Goal: Task Accomplishment & Management: Use online tool/utility

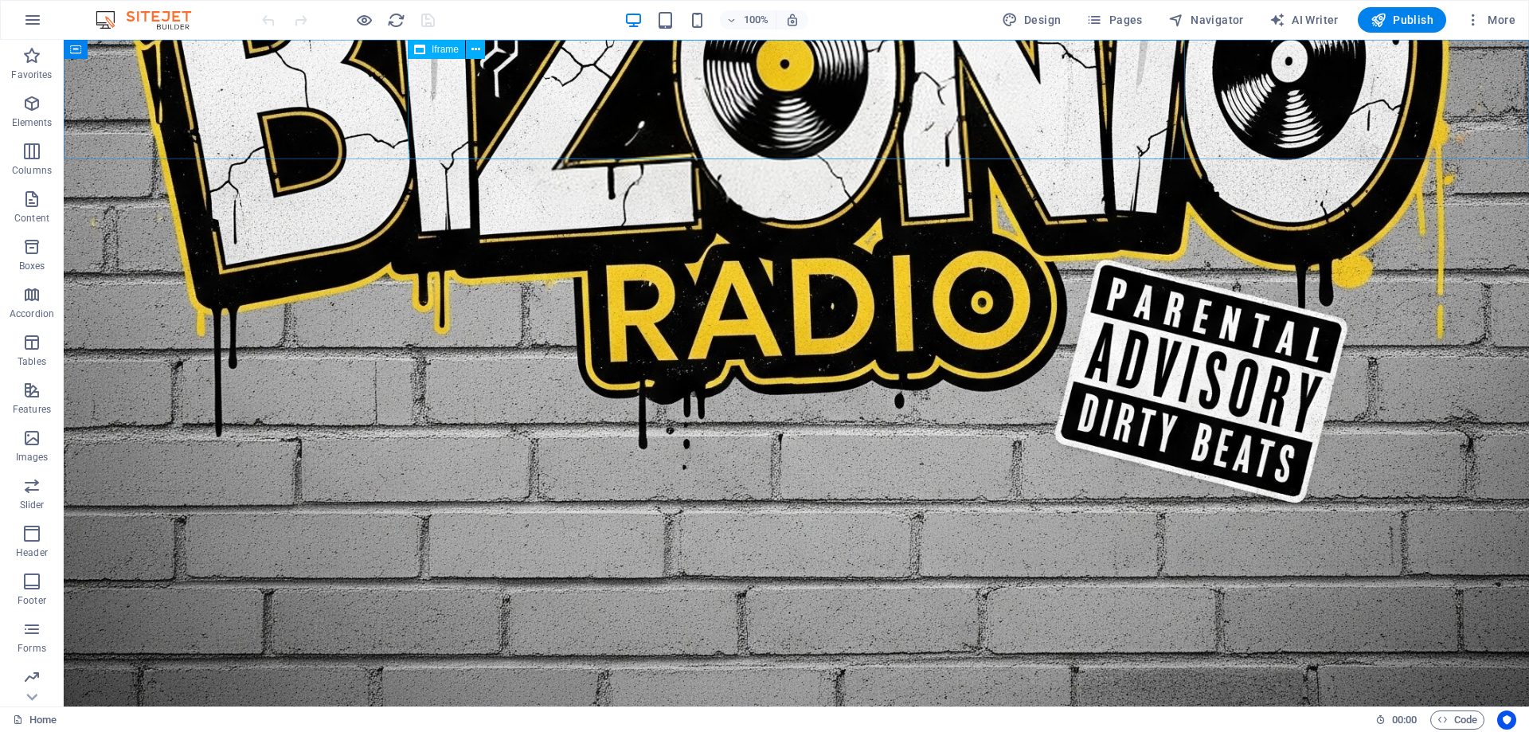
click at [429, 48] on div "Iframe" at bounding box center [436, 49] width 57 height 19
select select "%"
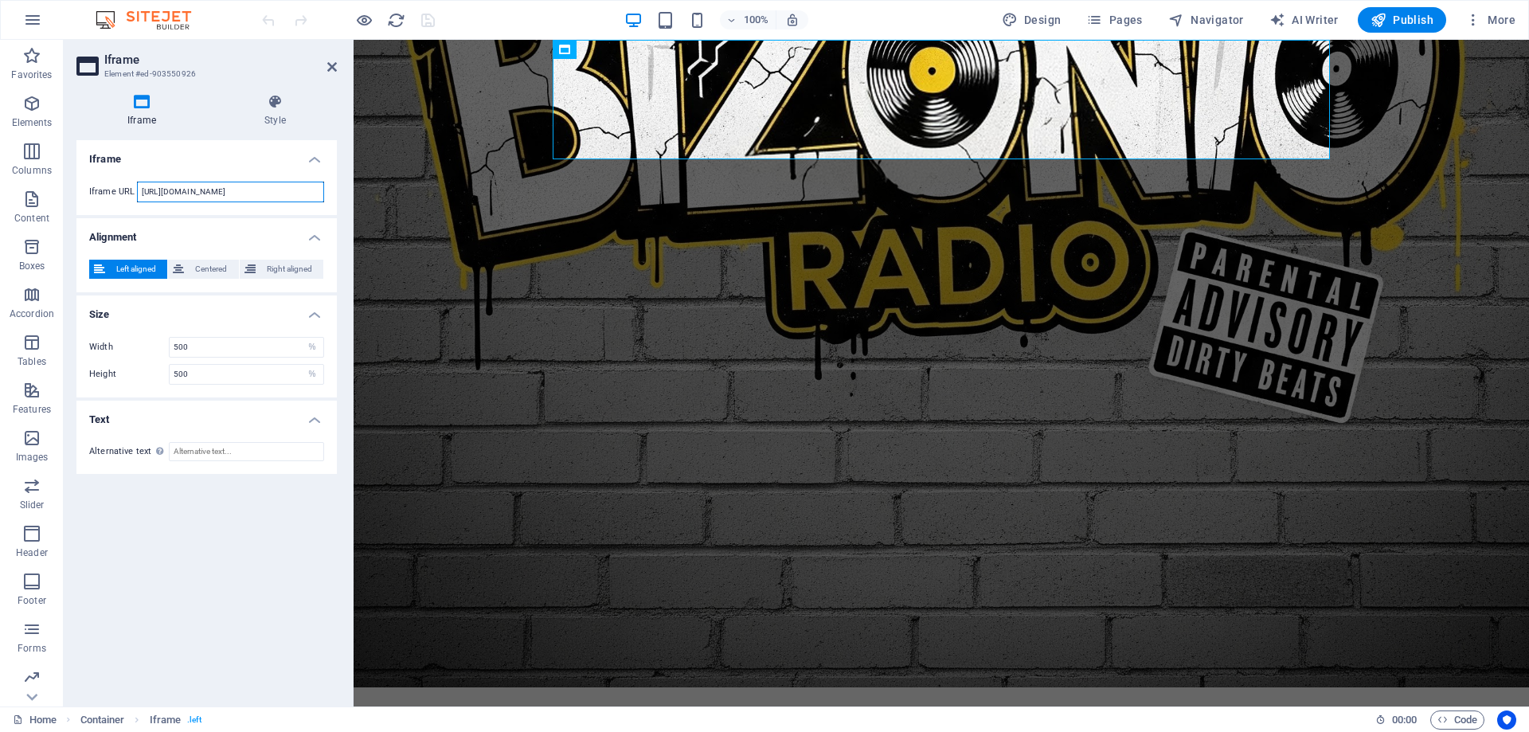
scroll to position [0, 2]
drag, startPoint x: 253, startPoint y: 191, endPoint x: 350, endPoint y: 193, distance: 96.4
click at [350, 193] on aside "Iframe Element #ed-903550926 Iframe Style Iframe Iframe URL [URL][DOMAIN_NAME] …" at bounding box center [209, 373] width 290 height 666
click at [244, 195] on input "[URL][DOMAIN_NAME]" at bounding box center [230, 192] width 187 height 21
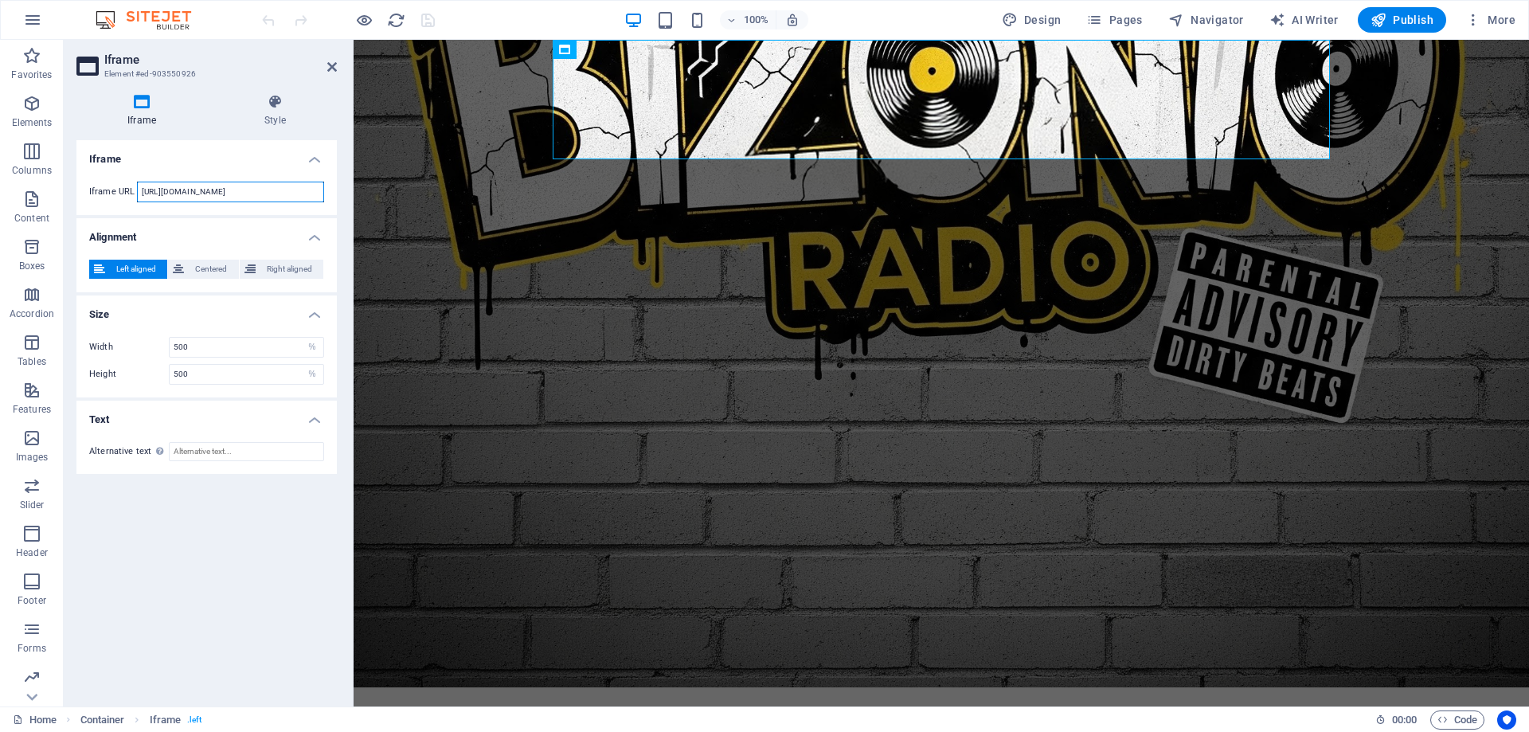
drag, startPoint x: 225, startPoint y: 194, endPoint x: 119, endPoint y: 197, distance: 105.9
click at [119, 197] on div "Iframe URL [URL][DOMAIN_NAME]" at bounding box center [206, 192] width 235 height 21
click at [249, 195] on input "[URL][DOMAIN_NAME]" at bounding box center [230, 192] width 187 height 21
click at [330, 64] on icon at bounding box center [332, 67] width 10 height 13
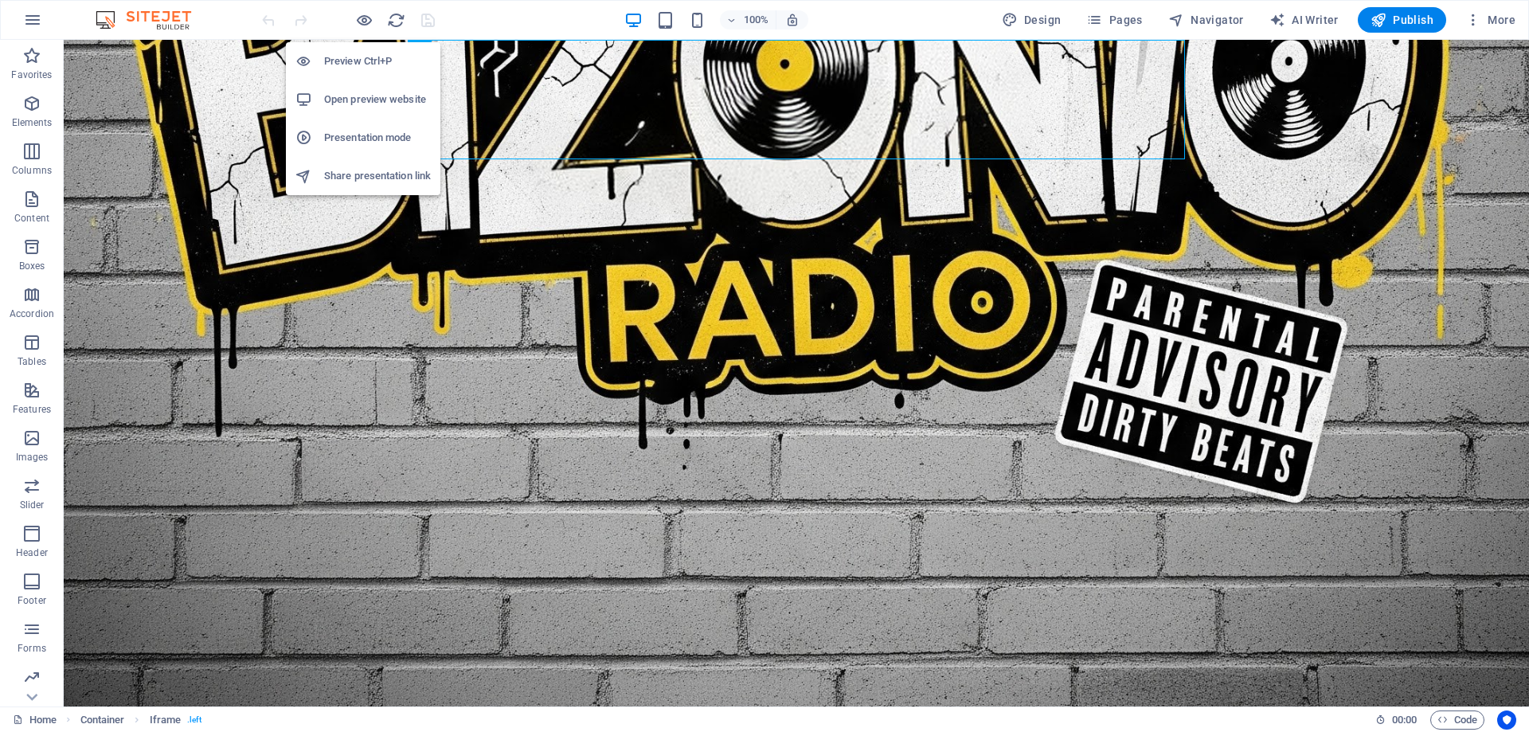
click at [363, 66] on h6 "Preview Ctrl+P" at bounding box center [377, 61] width 107 height 19
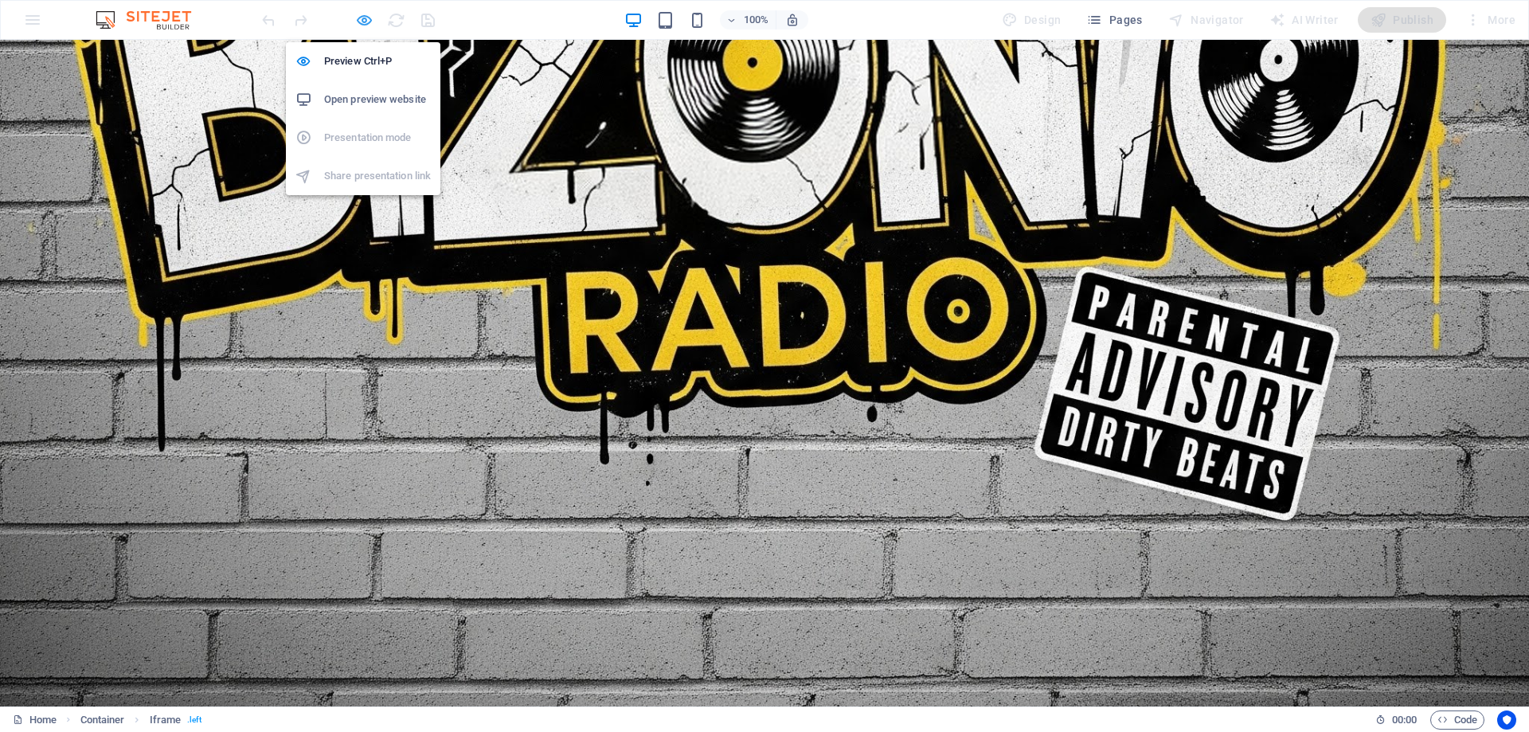
click at [363, 18] on icon "button" at bounding box center [364, 20] width 18 height 18
